Goal: Information Seeking & Learning: Find specific fact

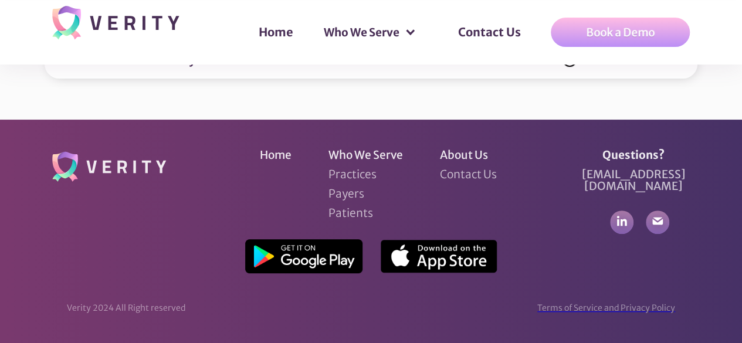
click at [590, 79] on div "Is my data secure? Yes! All data storage is HIPAA compliant, has text-based enc…" at bounding box center [371, 60] width 653 height 38
click at [577, 67] on div "Is my data secure?" at bounding box center [371, 60] width 411 height 14
drag, startPoint x: 535, startPoint y: 245, endPoint x: 121, endPoint y: 247, distance: 414.2
click at [166, 67] on div "Yes! All data storage is HIPAA compliant, has text-based encryption, and will n…" at bounding box center [371, 61] width 411 height 12
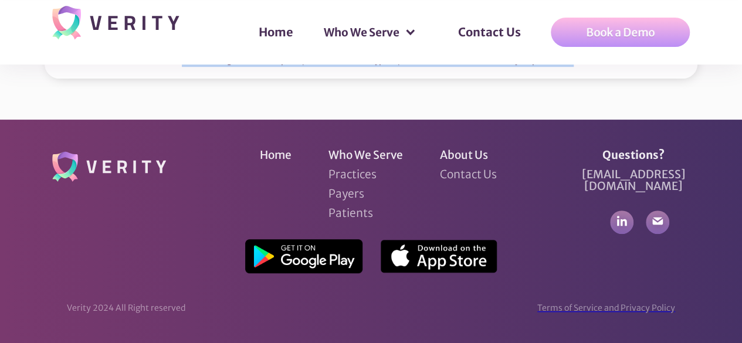
copy div "All data storage is HIPAA compliant, has text-based encryption, and will never …"
click at [294, 67] on div "Is my data secure?" at bounding box center [371, 60] width 411 height 14
click at [268, 67] on div "Yes! All data storage is HIPAA compliant, has text-based encryption, and will n…" at bounding box center [370, 61] width 408 height 12
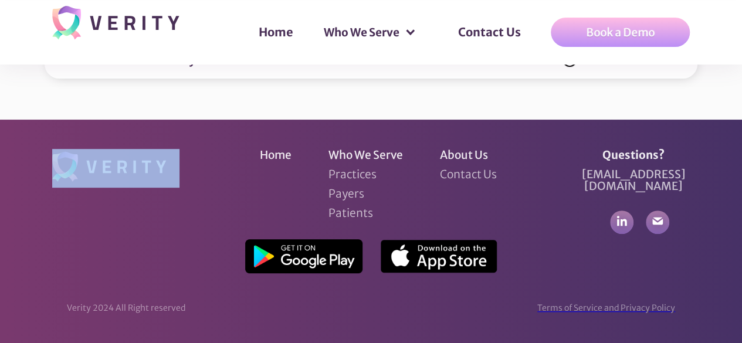
click at [375, 67] on div "Is my data secure?" at bounding box center [371, 60] width 411 height 14
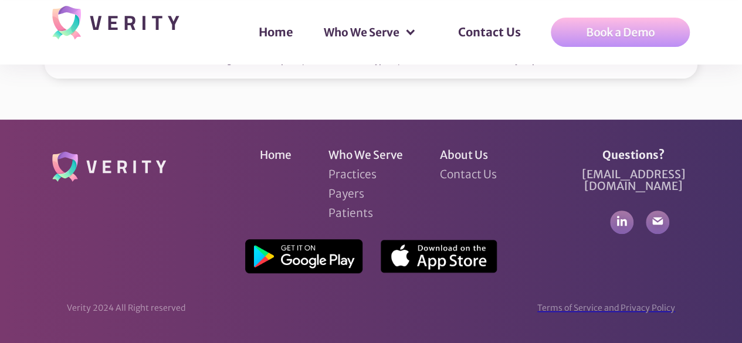
click at [375, 43] on div "Is my data secure?" at bounding box center [371, 36] width 411 height 14
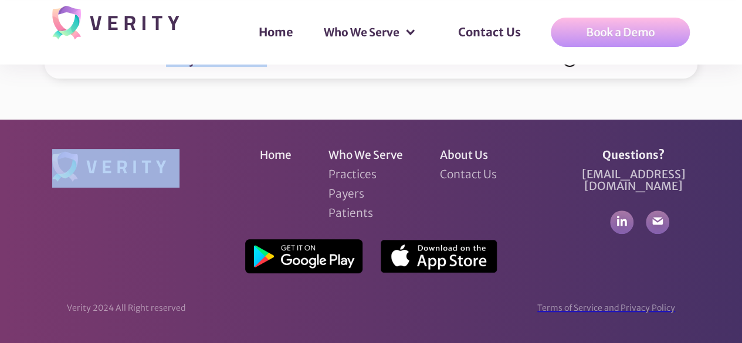
click at [375, 67] on div "Is my data secure?" at bounding box center [371, 60] width 411 height 14
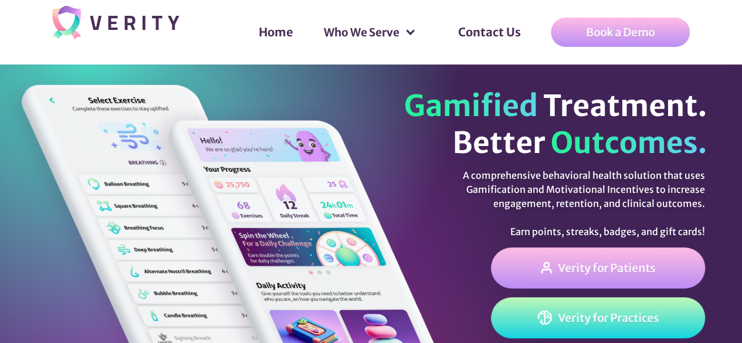
scroll to position [528, 0]
